Goal: Information Seeking & Learning: Understand process/instructions

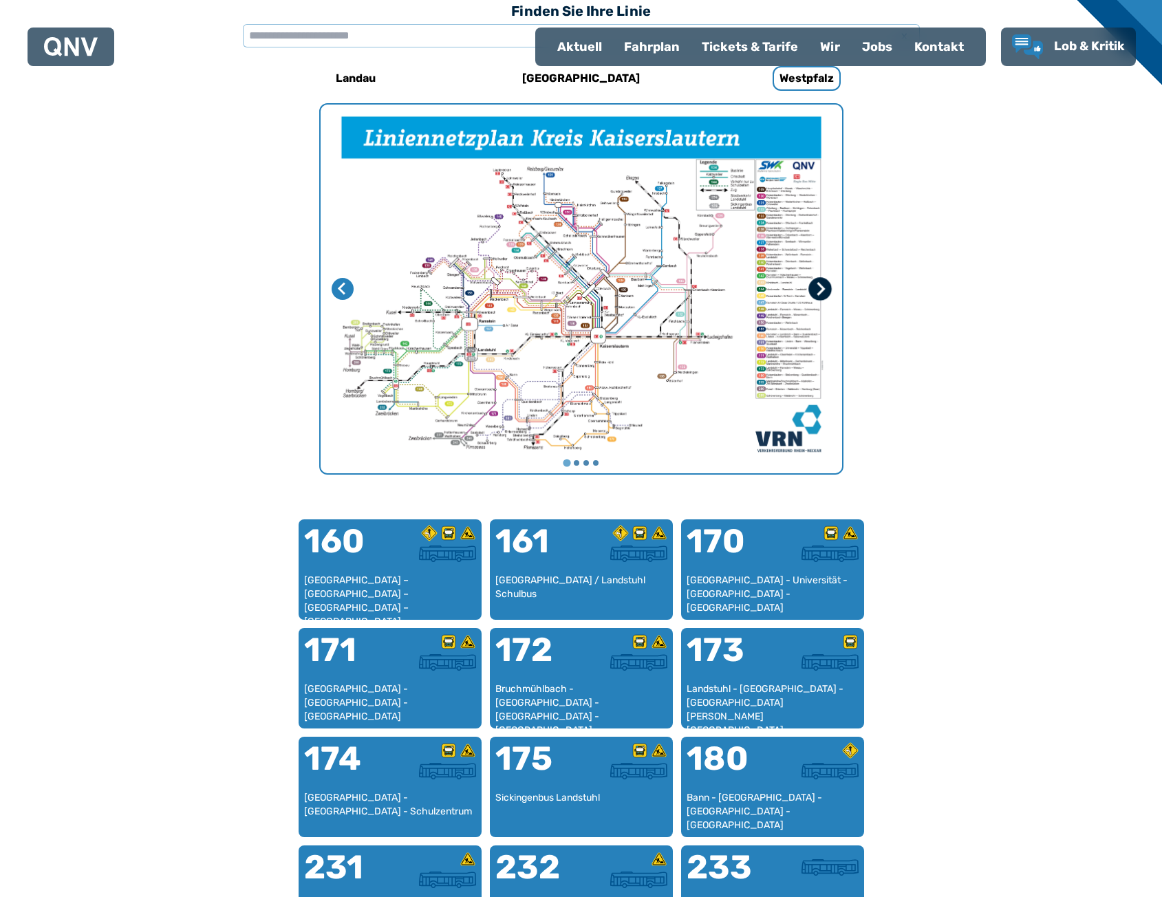
click at [818, 287] on icon "Nächste Seite" at bounding box center [819, 289] width 14 height 14
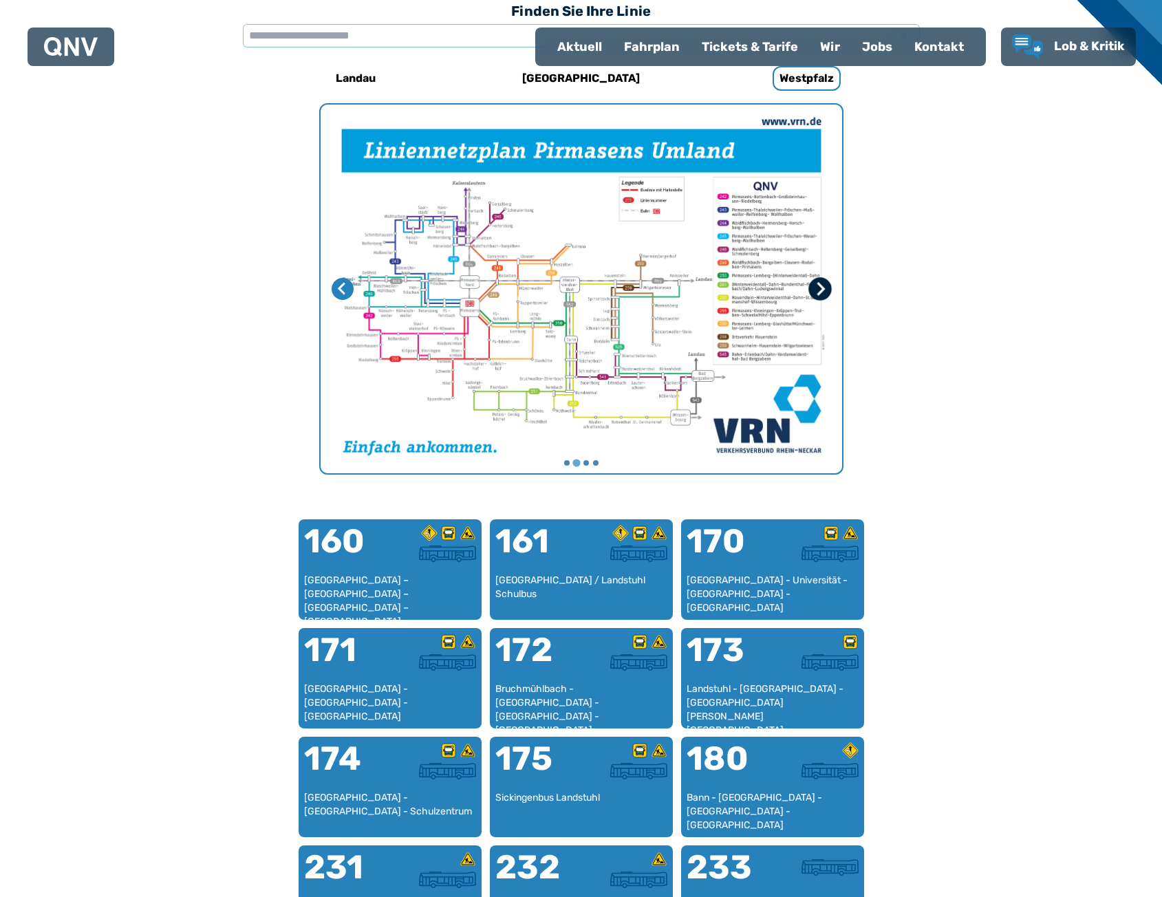
click at [817, 289] on icon "Nächste Seite" at bounding box center [819, 289] width 14 height 14
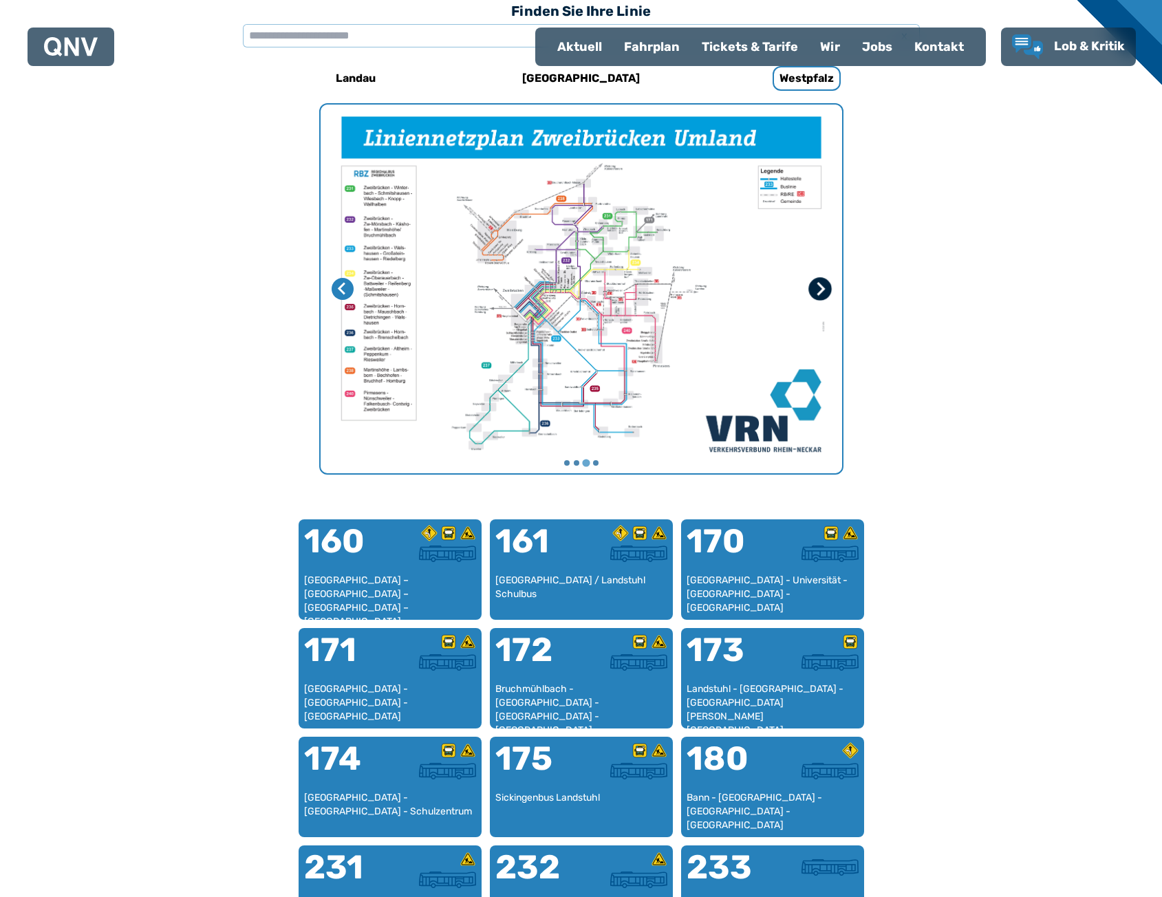
click at [817, 289] on icon "Nächste Seite" at bounding box center [819, 289] width 14 height 14
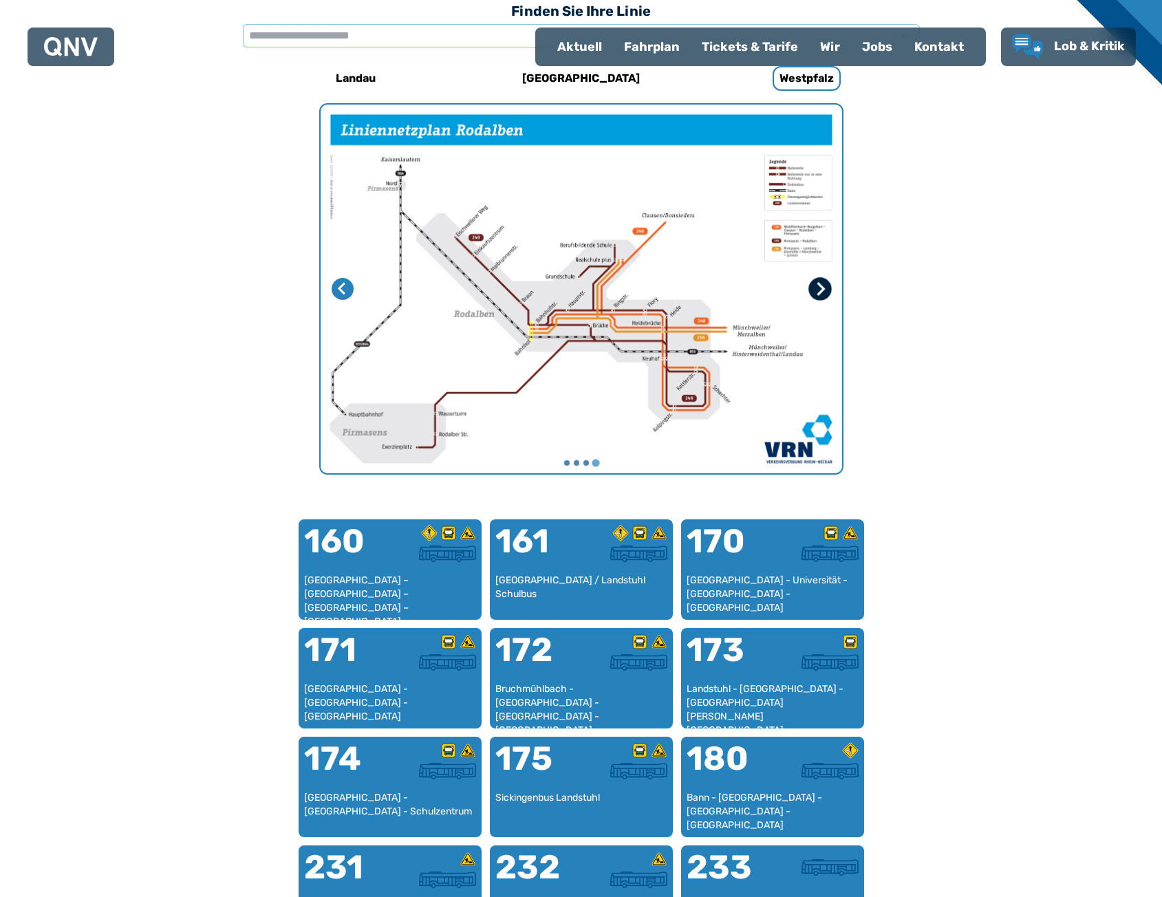
click at [817, 289] on icon "Erste Seite" at bounding box center [819, 289] width 14 height 14
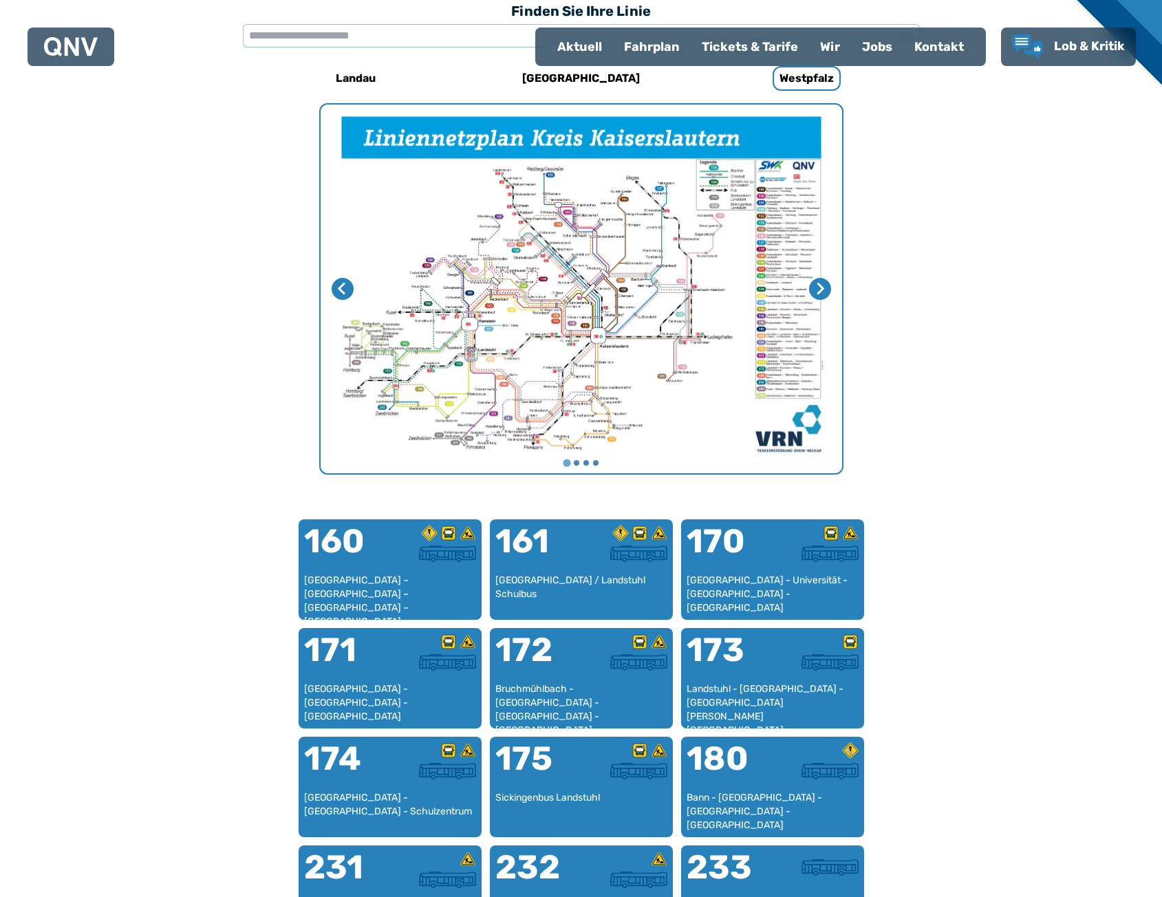
click at [641, 268] on img "1 von 4" at bounding box center [580, 289] width 521 height 369
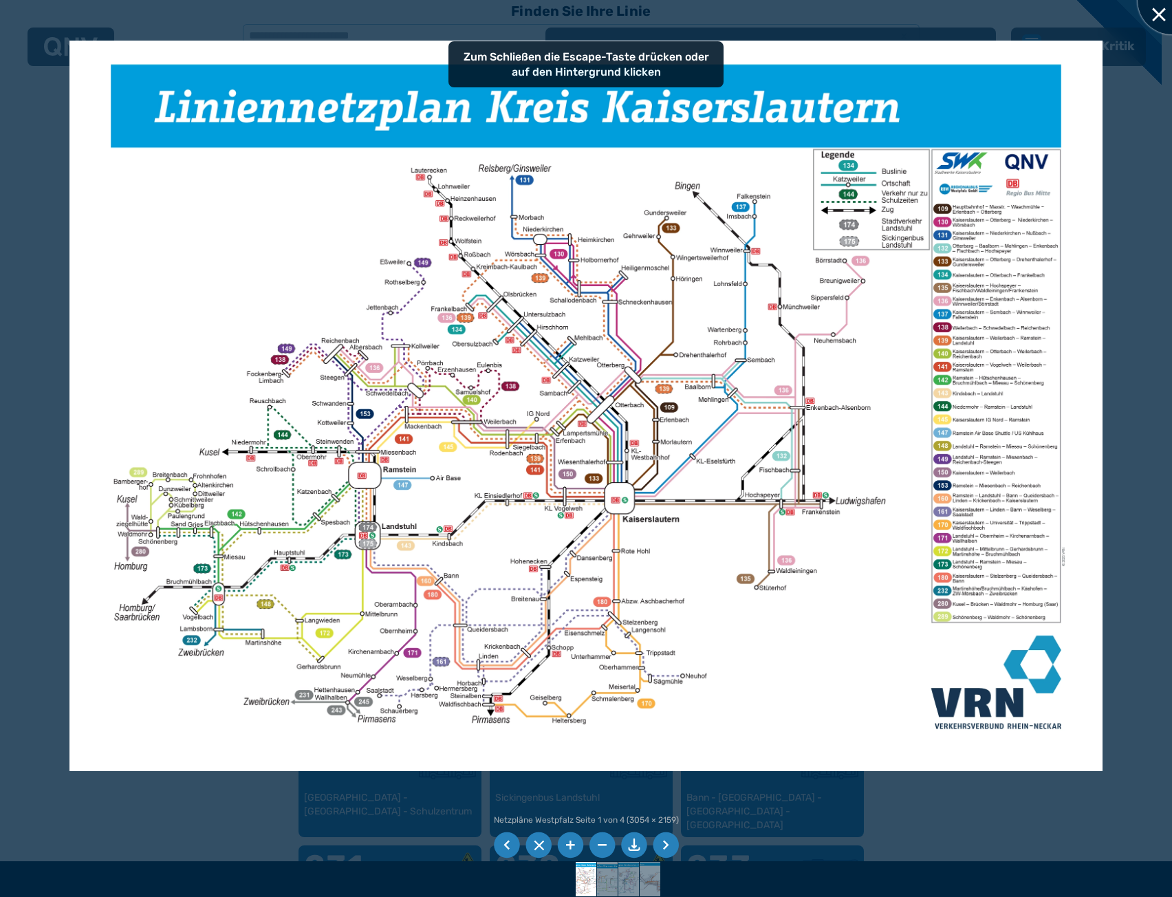
click at [1159, 21] on div at bounding box center [1171, 0] width 69 height 69
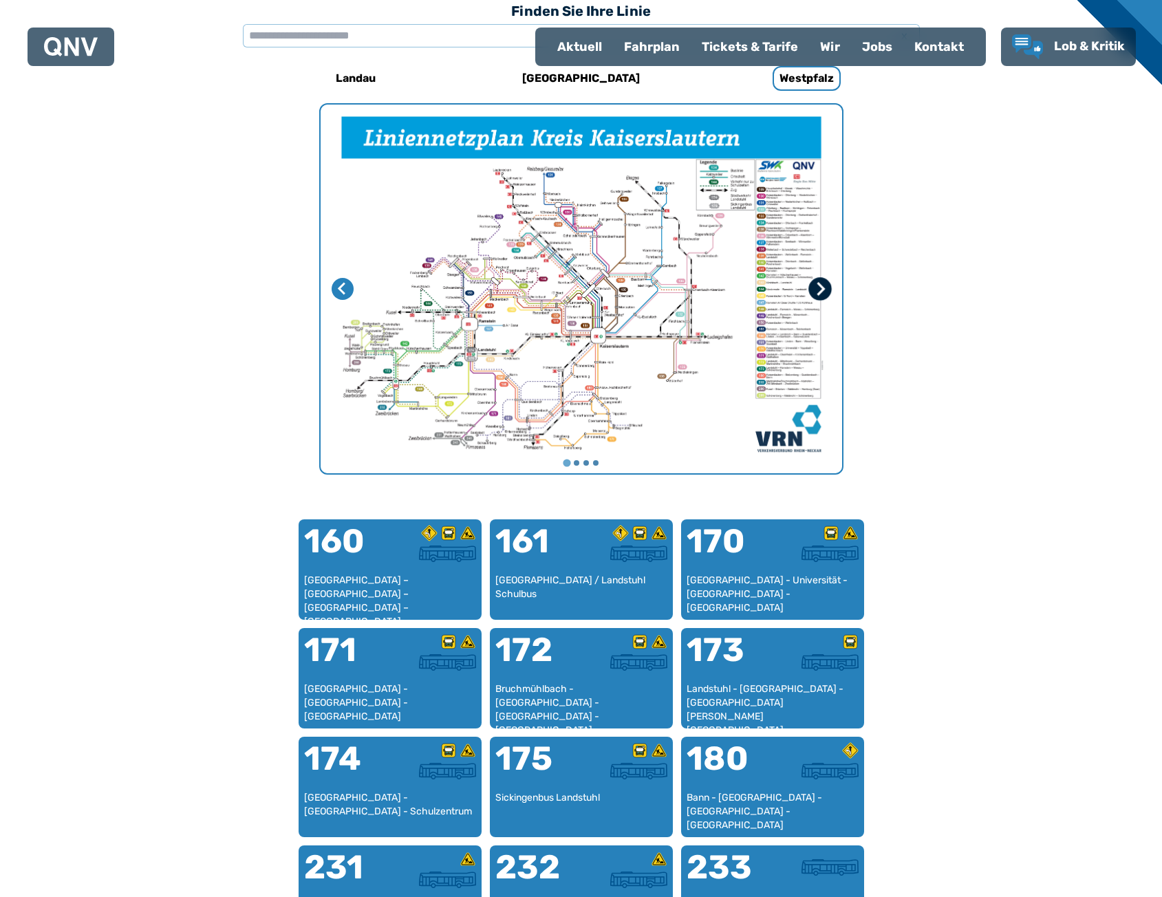
click at [829, 284] on button "Nächste Seite" at bounding box center [819, 288] width 23 height 23
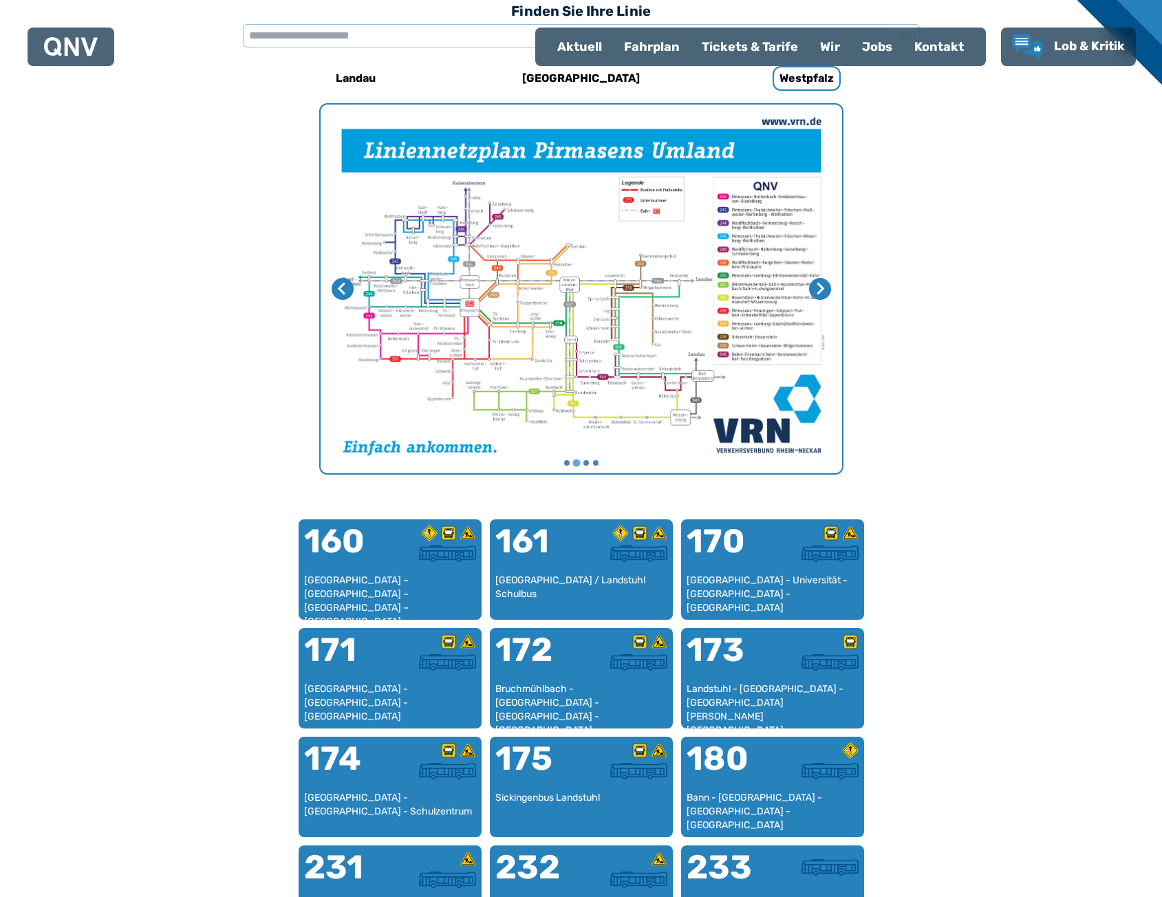
click at [602, 305] on img "2 von 4" at bounding box center [580, 289] width 521 height 369
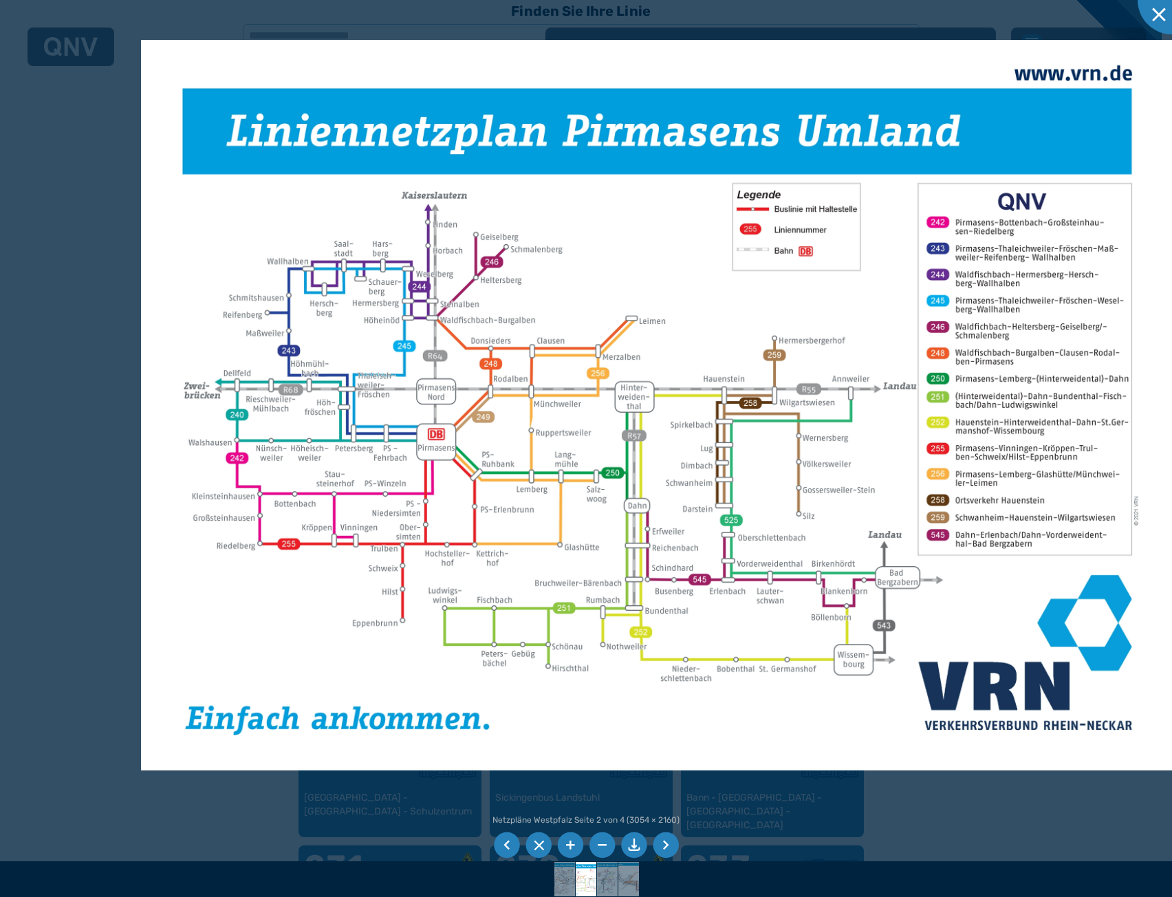
click at [520, 452] on img at bounding box center [657, 405] width 1033 height 730
click at [1161, 26] on div at bounding box center [1171, 0] width 69 height 69
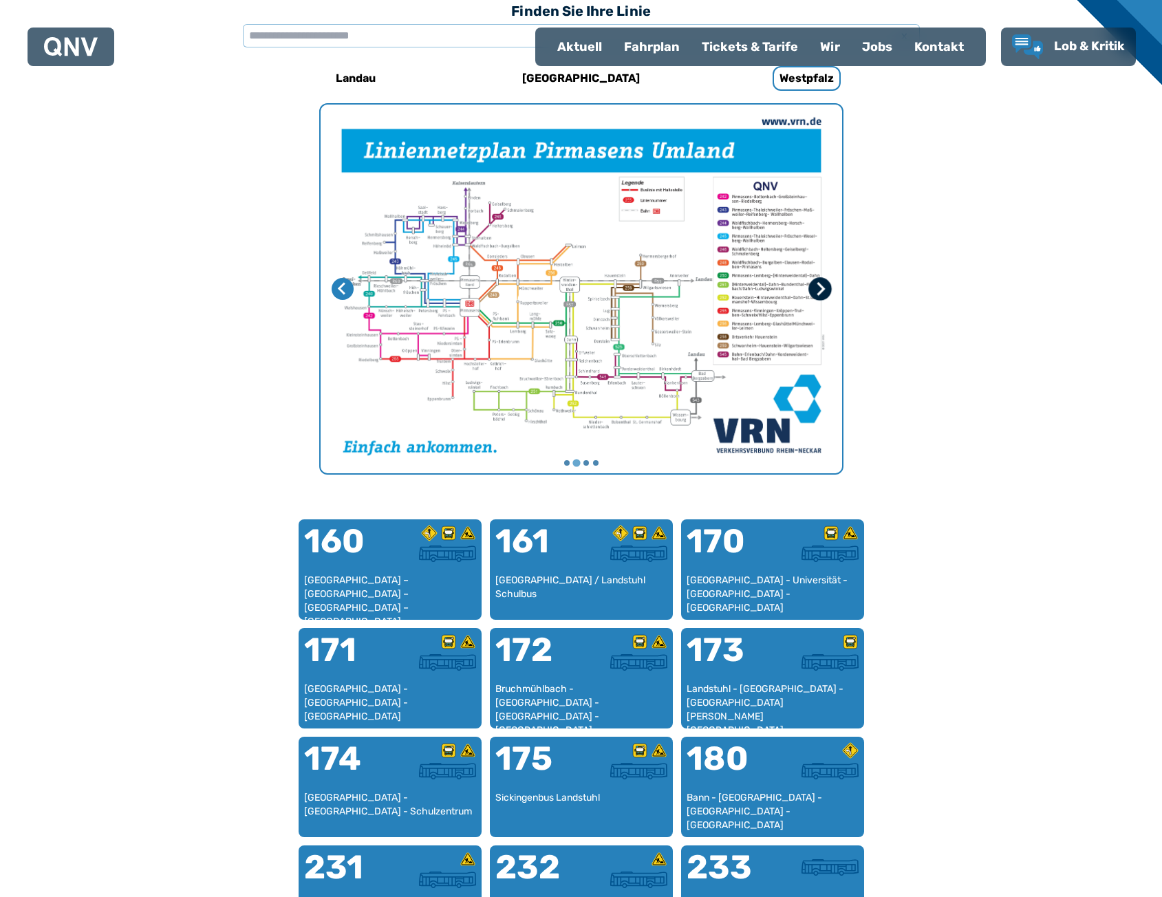
click at [829, 286] on button "Nächste Seite" at bounding box center [819, 288] width 23 height 23
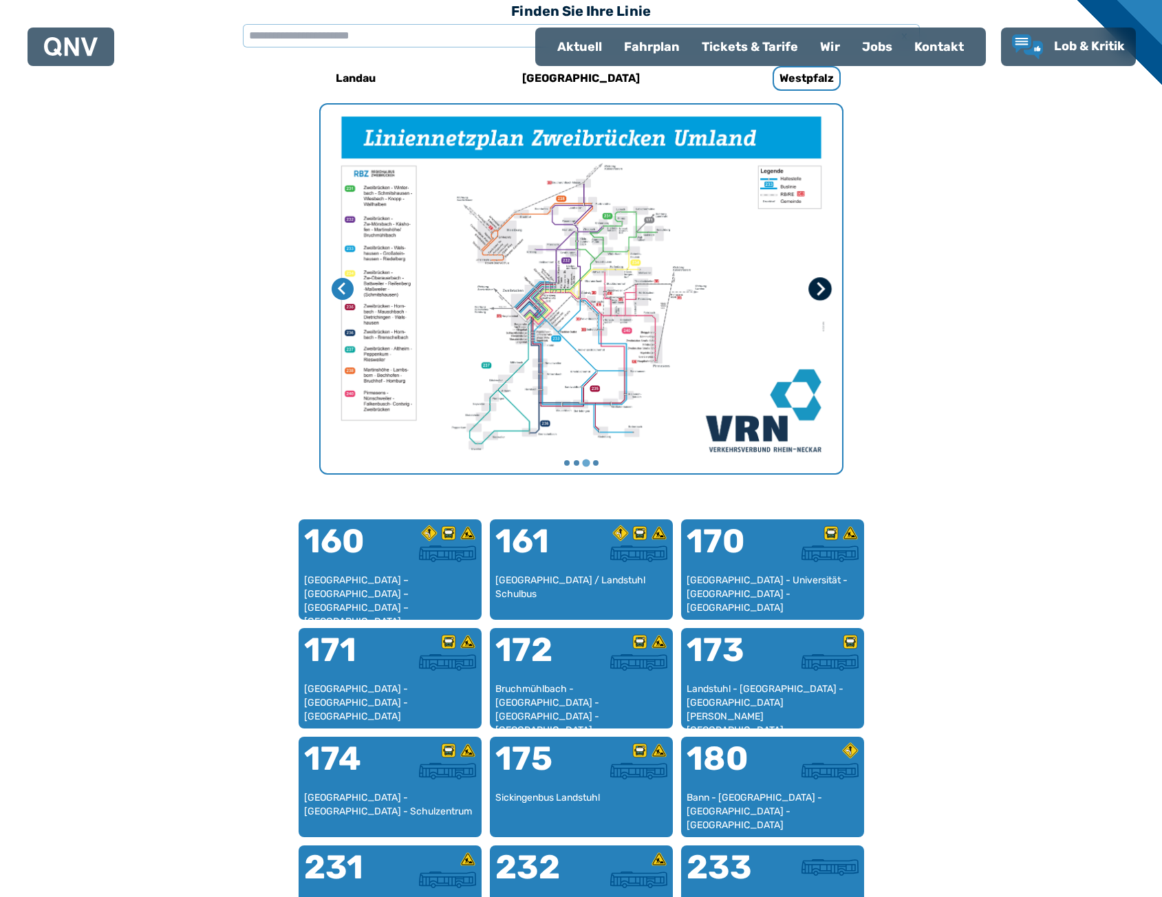
click at [823, 287] on icon "Nächste Seite" at bounding box center [819, 289] width 14 height 14
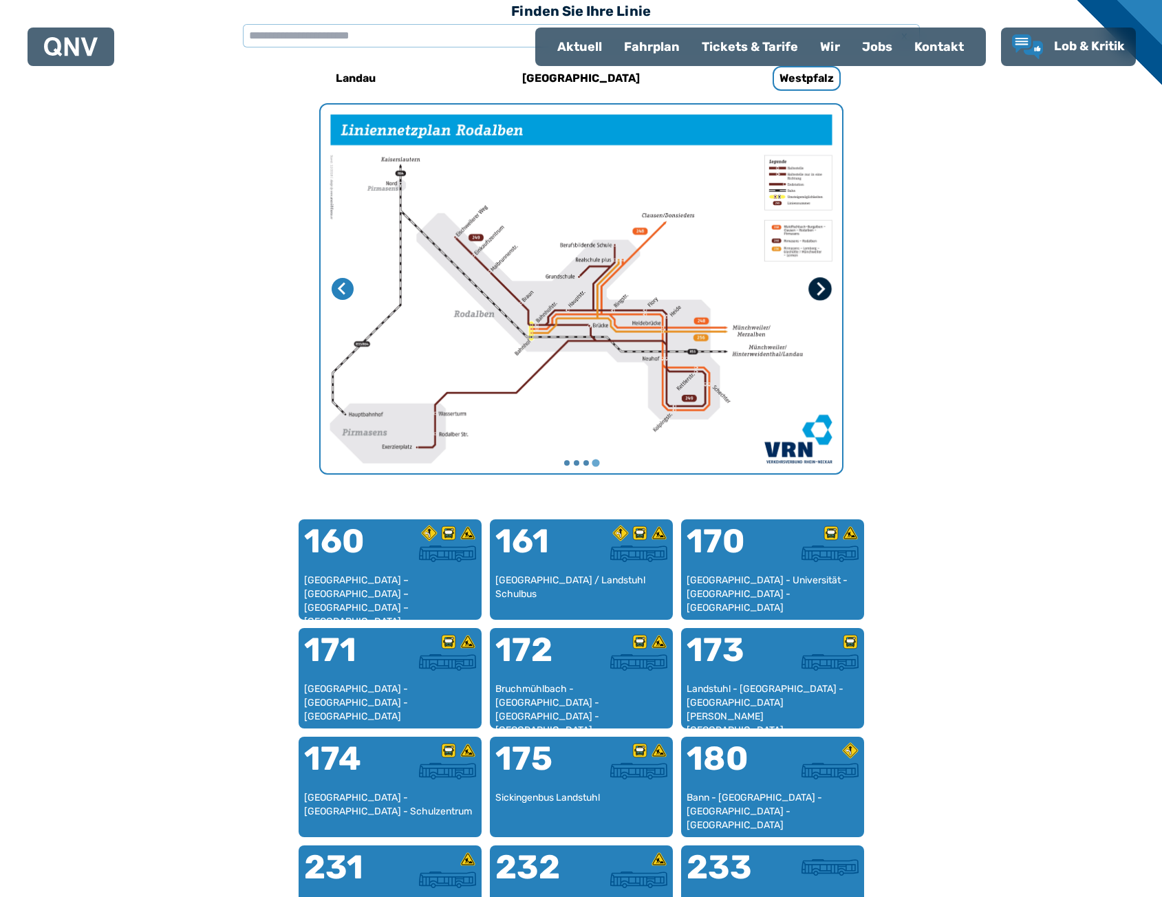
click at [823, 287] on icon "Erste Seite" at bounding box center [819, 289] width 14 height 14
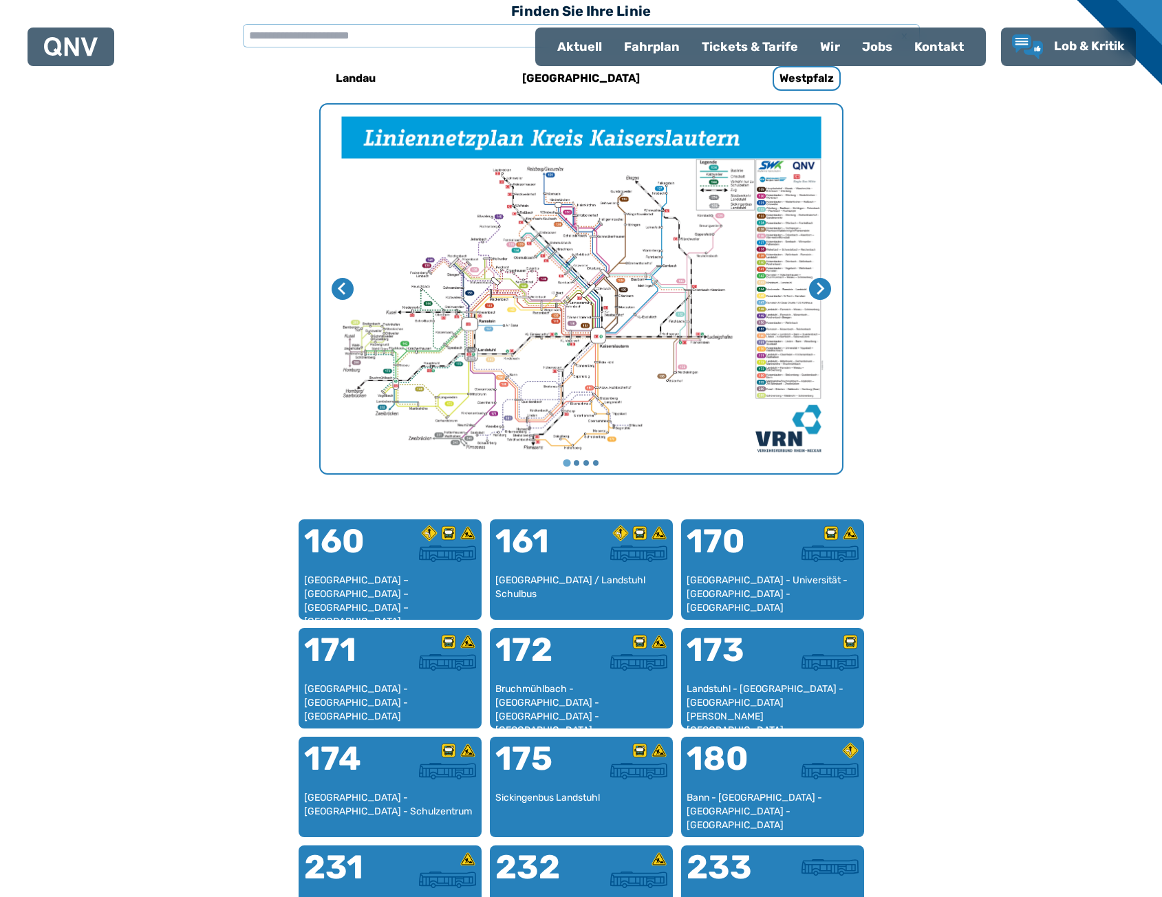
click at [580, 267] on img "1 von 4" at bounding box center [580, 289] width 521 height 369
